Goal: Information Seeking & Learning: Learn about a topic

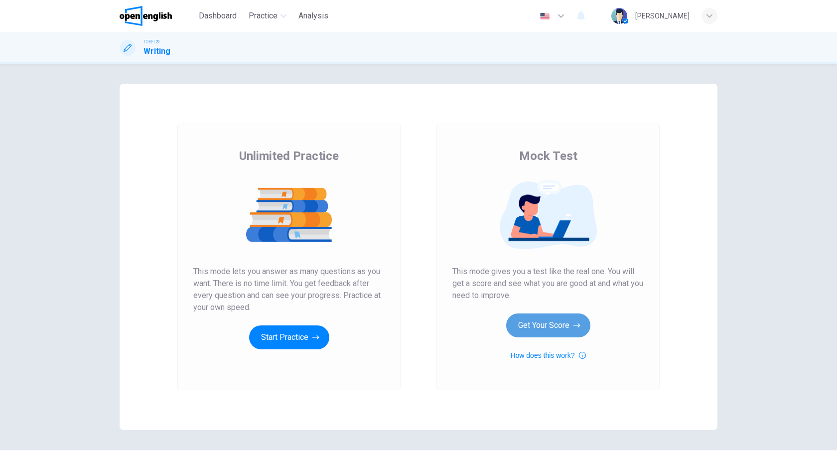
click at [557, 326] on button "Get Your Score" at bounding box center [548, 326] width 84 height 24
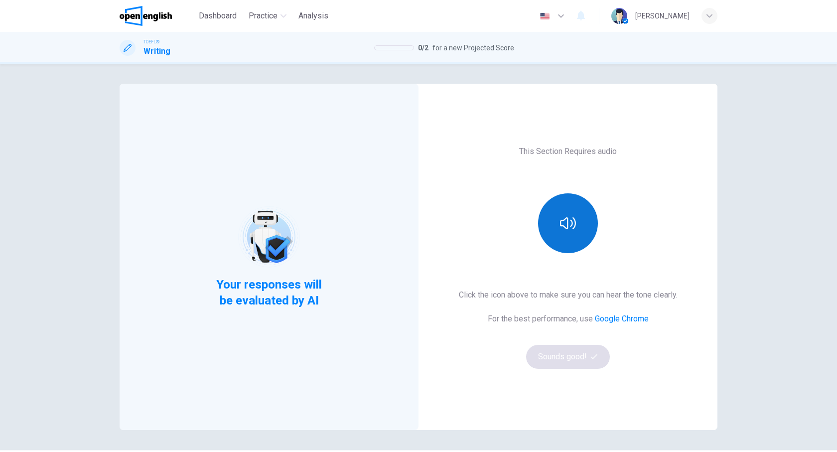
scroll to position [30, 0]
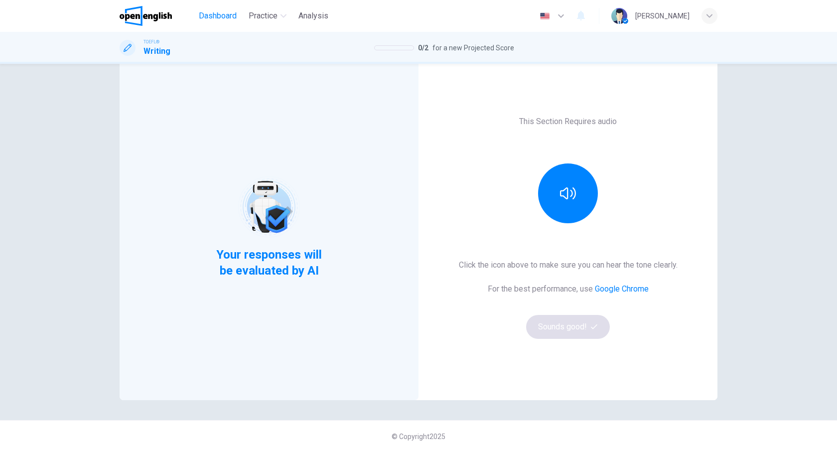
click at [216, 13] on span "Dashboard" at bounding box center [218, 16] width 38 height 12
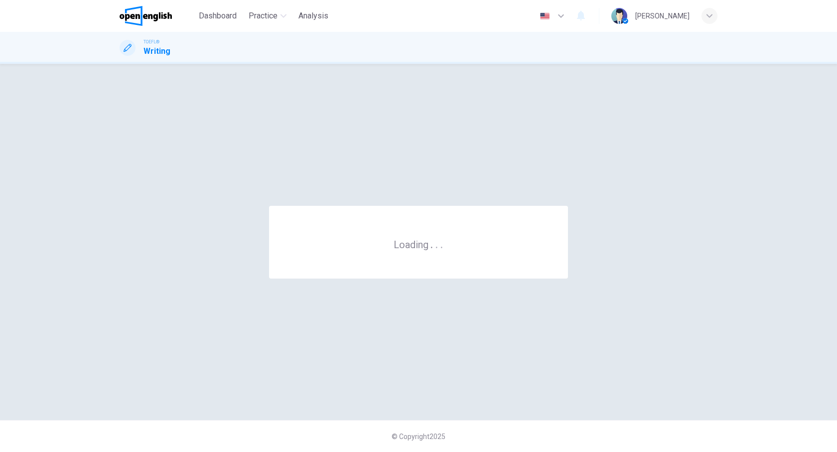
scroll to position [0, 0]
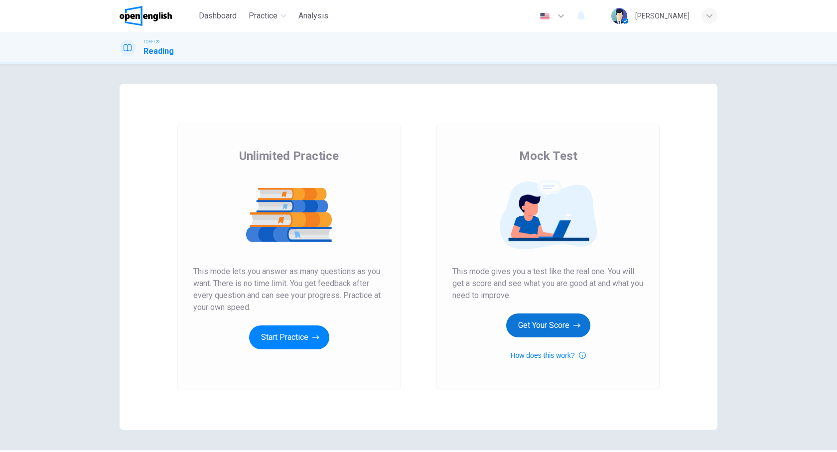
click at [545, 333] on button "Get Your Score" at bounding box center [548, 326] width 84 height 24
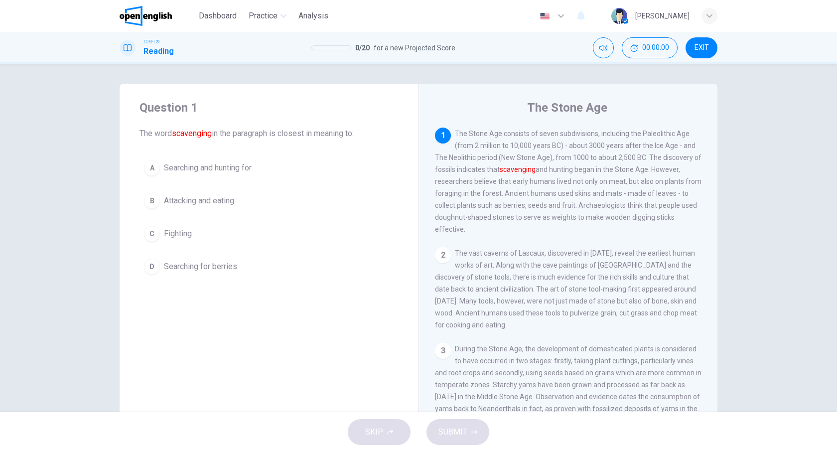
scroll to position [38, 0]
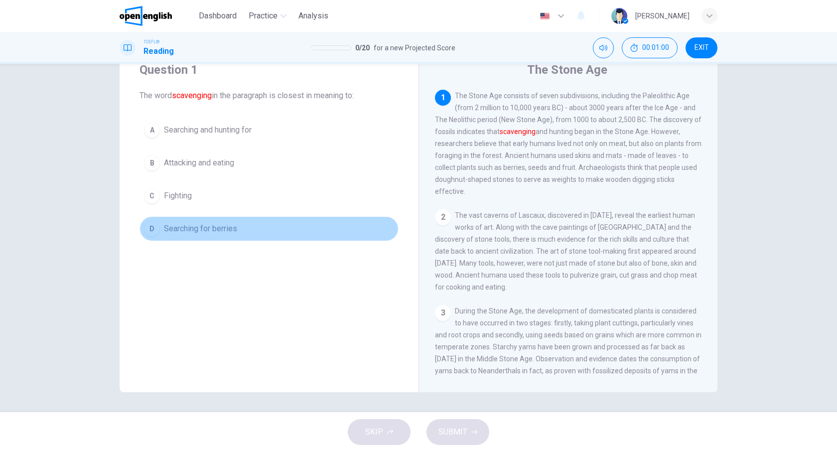
click at [209, 229] on span "Searching for berries" at bounding box center [200, 229] width 73 height 12
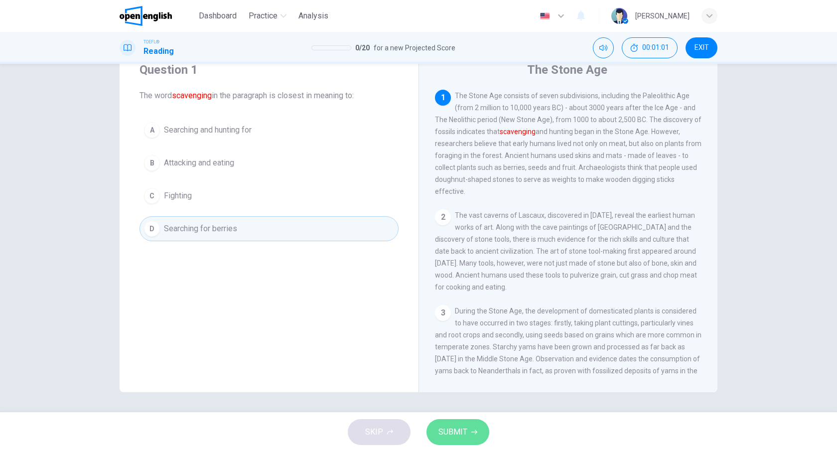
click at [476, 431] on icon "button" at bounding box center [475, 432] width 6 height 6
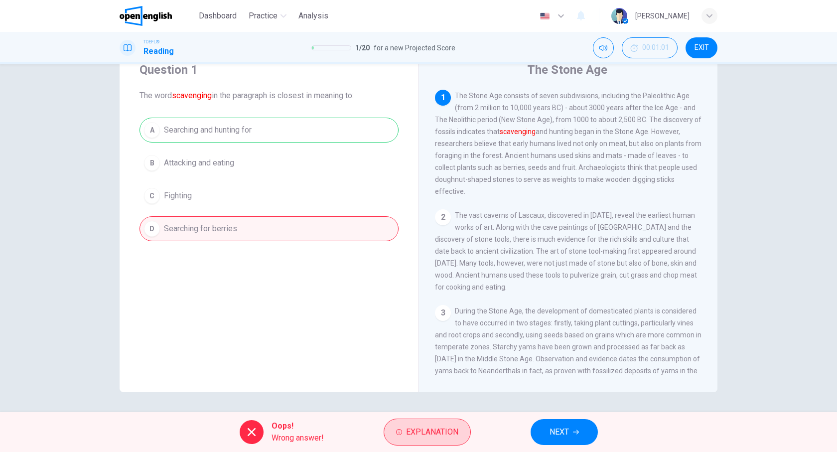
click at [420, 429] on span "Explanation" at bounding box center [432, 432] width 52 height 14
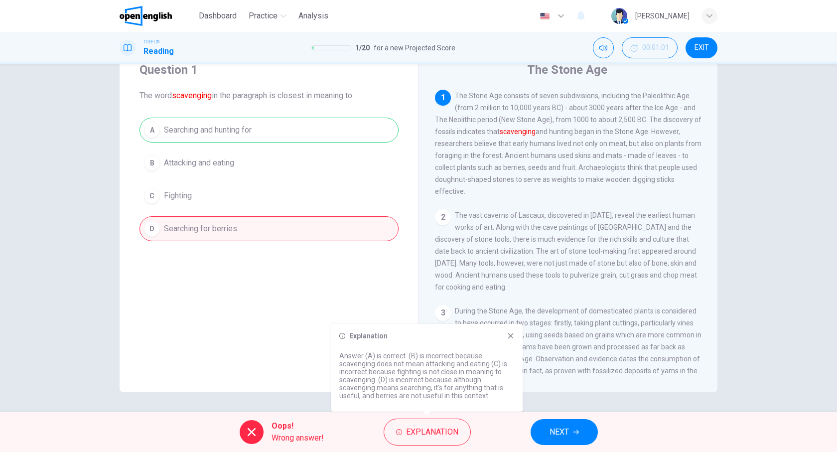
click at [508, 336] on icon at bounding box center [511, 336] width 8 height 8
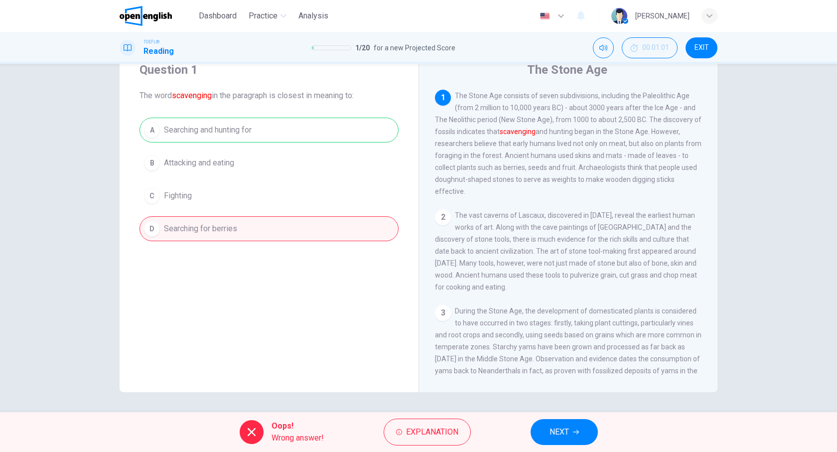
drag, startPoint x: 702, startPoint y: 48, endPoint x: 453, endPoint y: 40, distance: 249.4
click at [702, 48] on span "EXIT" at bounding box center [702, 48] width 14 height 8
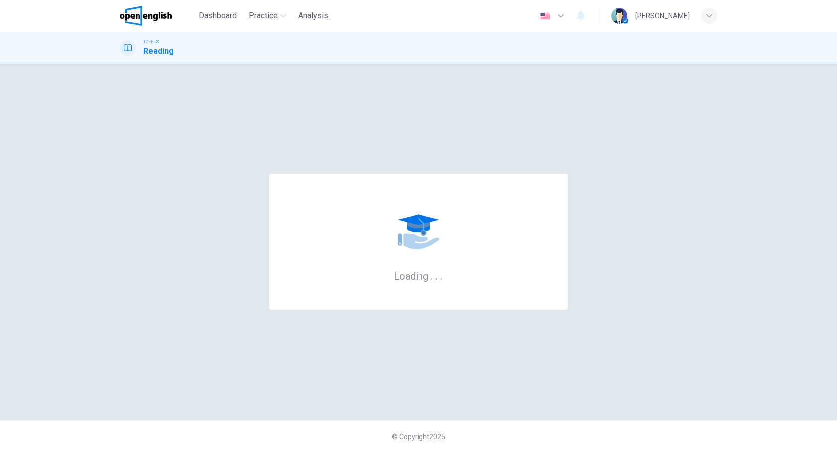
scroll to position [0, 0]
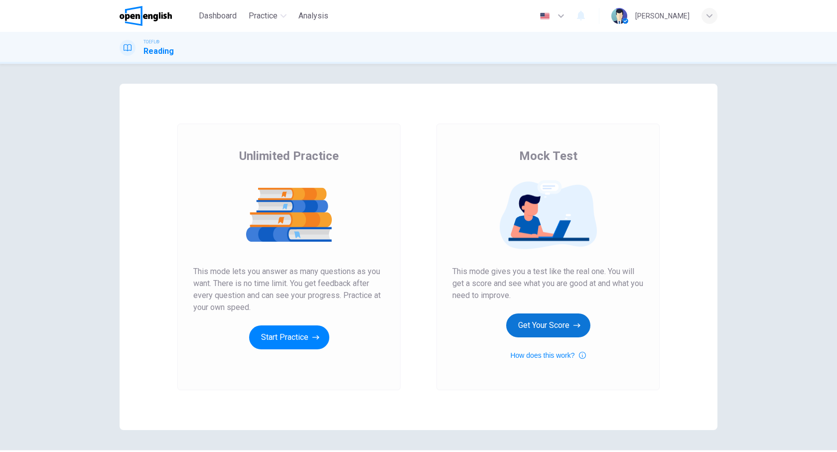
click at [546, 329] on button "Get Your Score" at bounding box center [548, 326] width 84 height 24
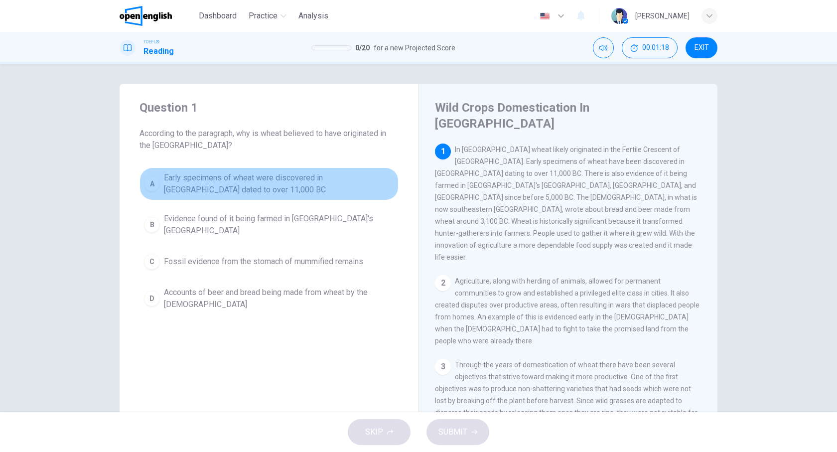
click at [335, 186] on span "Early specimens of wheat were discovered in Iraq dated to over 11,000 BC" at bounding box center [279, 184] width 230 height 24
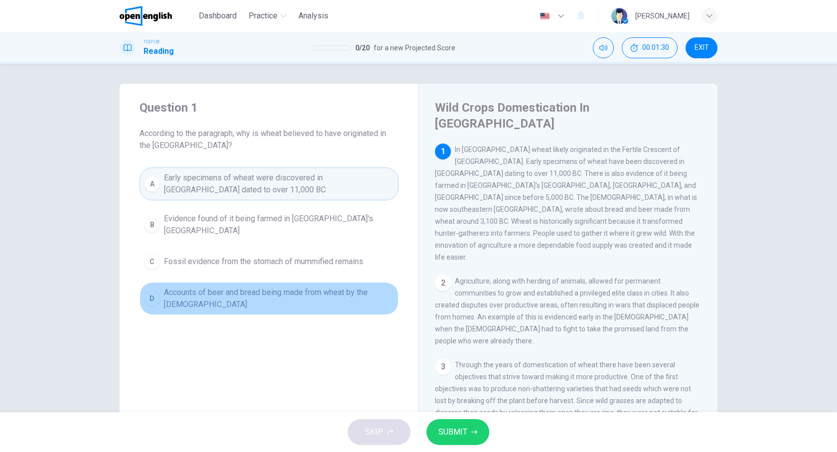
click at [312, 287] on span "Accounts of beer and bread being made from wheat by the Sumerians" at bounding box center [279, 299] width 230 height 24
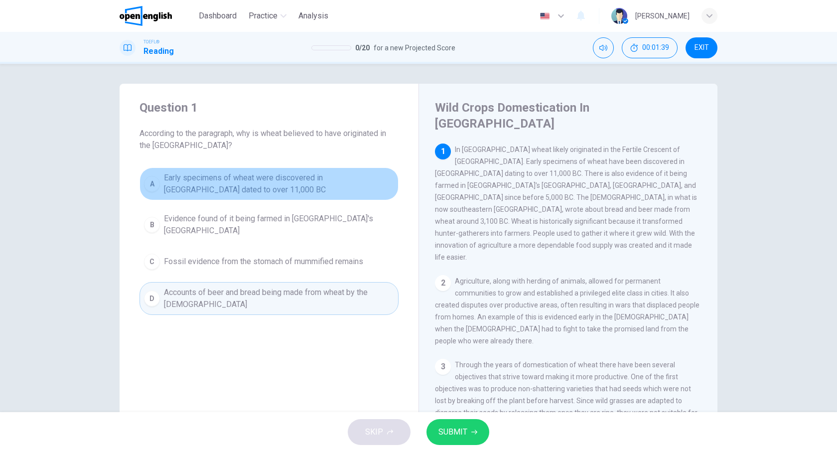
click at [285, 179] on span "Early specimens of wheat were discovered in Iraq dated to over 11,000 BC" at bounding box center [279, 184] width 230 height 24
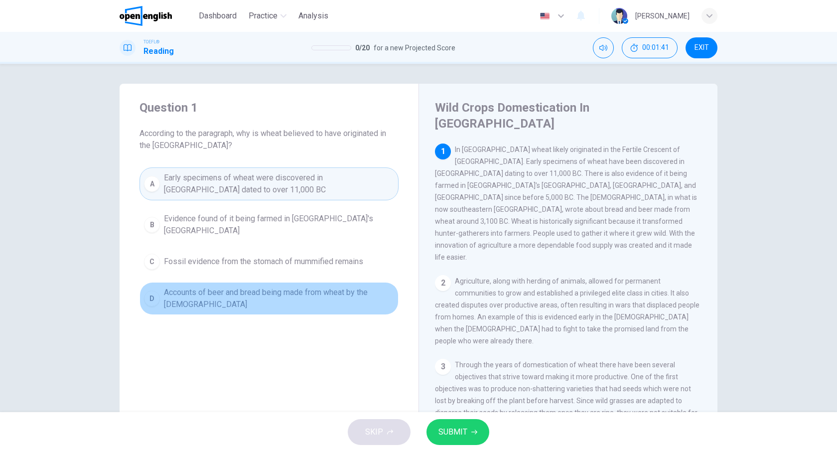
click at [281, 288] on span "Accounts of beer and bread being made from wheat by the Sumerians" at bounding box center [279, 299] width 230 height 24
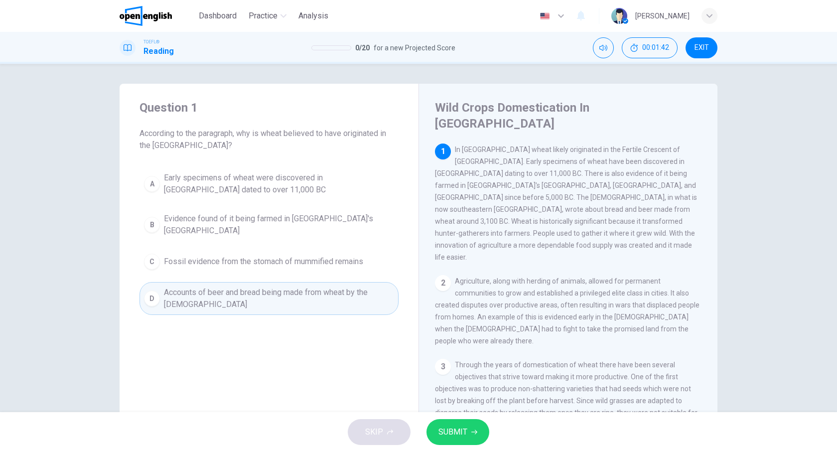
click at [466, 426] on span "SUBMIT" at bounding box center [453, 432] width 29 height 14
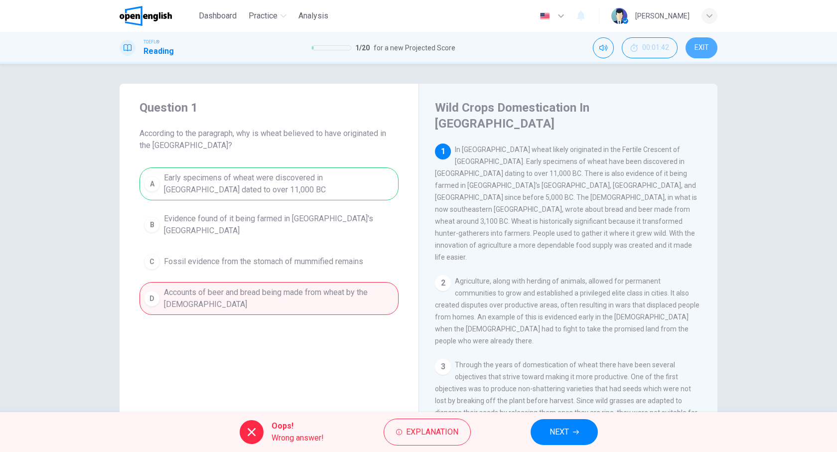
click at [705, 46] on span "EXIT" at bounding box center [702, 48] width 14 height 8
